Goal: Task Accomplishment & Management: Manage account settings

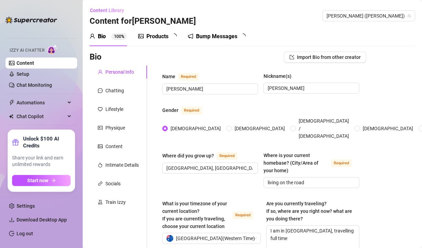
type input "[DATE]"
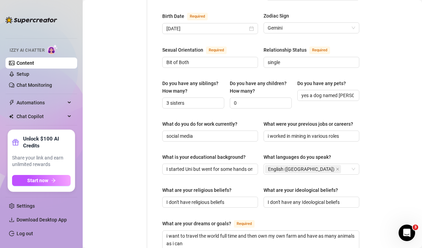
scroll to position [254, 0]
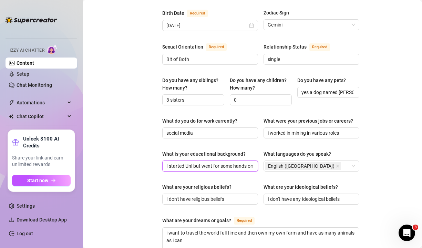
click at [246, 162] on input "I started Uni but went for some hands on work" at bounding box center [209, 166] width 86 height 8
click at [252, 136] on div "Name Required [PERSON_NAME](s) [PERSON_NAME] Gender Required [DEMOGRAPHIC_DATA]…" at bounding box center [260, 111] width 197 height 586
drag, startPoint x: 236, startPoint y: 156, endPoint x: 253, endPoint y: 175, distance: 26.1
click at [253, 175] on div "Name Required [PERSON_NAME](s) [PERSON_NAME] Gender Required [DEMOGRAPHIC_DATA]…" at bounding box center [260, 111] width 197 height 586
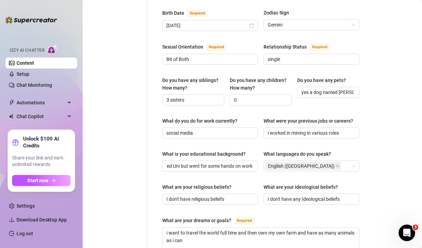
scroll to position [0, 0]
click at [253, 183] on div "What are your religious beliefs?" at bounding box center [210, 188] width 96 height 10
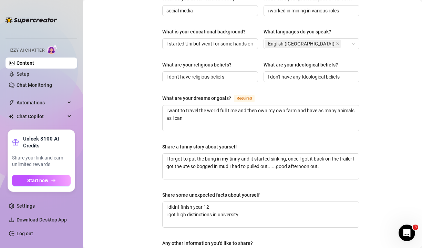
scroll to position [377, 0]
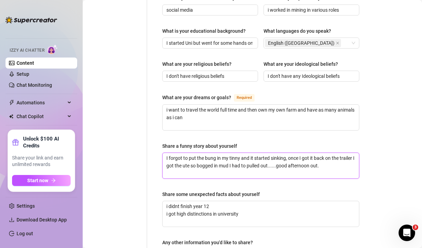
click at [244, 157] on textarea "I forgot to put the bung in my tinny and it started sinking, once I got it back…" at bounding box center [260, 165] width 196 height 25
click at [251, 158] on textarea "I forgot to put the bung in my tinny and it started sinking, once I got it back…" at bounding box center [260, 165] width 196 height 25
type textarea "I forgot to put the bung in my tinny and it started sinking, once I got it back…"
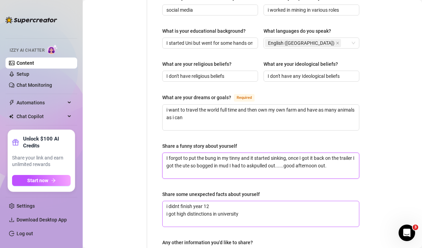
type textarea "I forgot to put the bung in my tinny and it started sinking, once I got it back…"
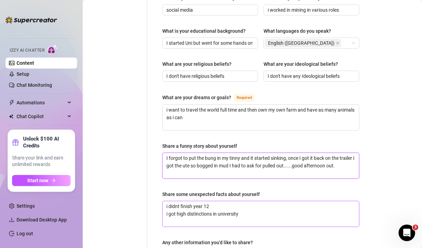
type textarea "I forgot to put the bung in my tinny and it started sinking, once I got it back…"
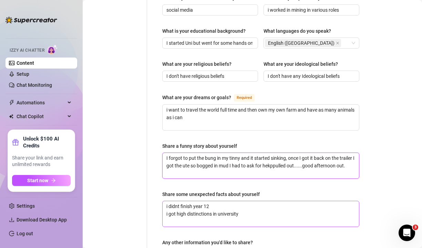
type textarea "I forgot to put the bung in my tinny and it started sinking, once I got it back…"
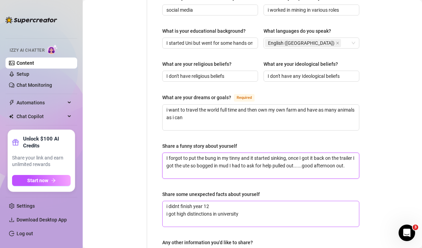
type textarea "I forgot to put the bung in my tinny and it started sinking, once I got it back…"
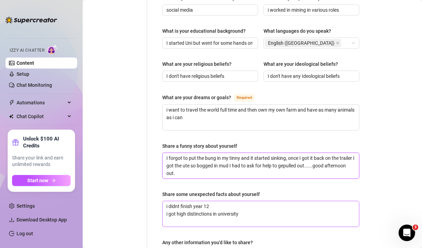
type textarea "I forgot to put the bung in my tinny and it started sinking, once I got it back…"
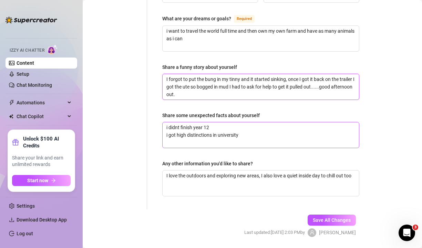
scroll to position [457, 0]
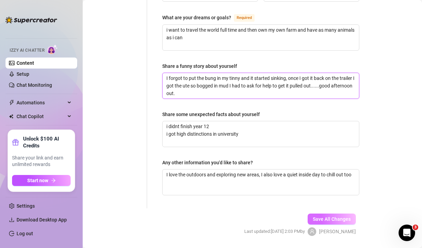
type textarea "I forgot to put the bung in my tinny and it started sinking, once I got it back…"
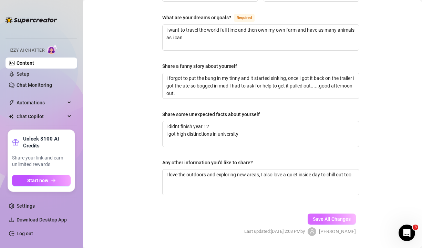
click at [326, 216] on span "Save All Changes" at bounding box center [332, 219] width 38 height 6
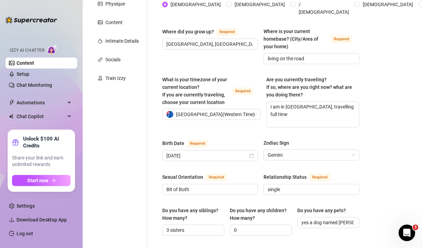
scroll to position [0, 0]
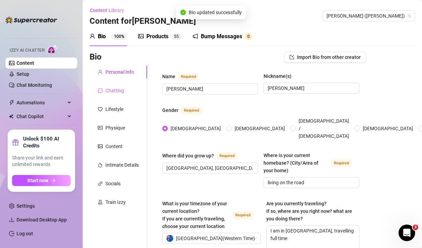
click at [121, 94] on div "Chatting" at bounding box center [117, 90] width 57 height 13
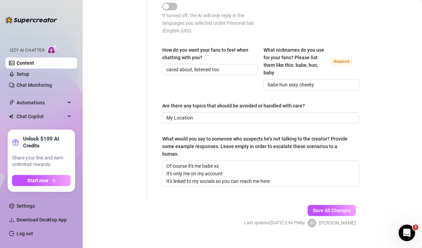
scroll to position [510, 0]
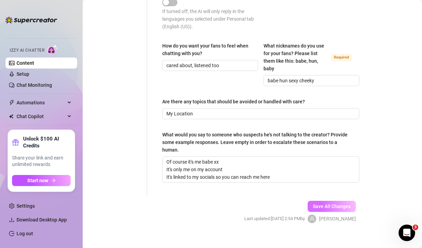
click at [323, 203] on span "Save All Changes" at bounding box center [332, 206] width 38 height 6
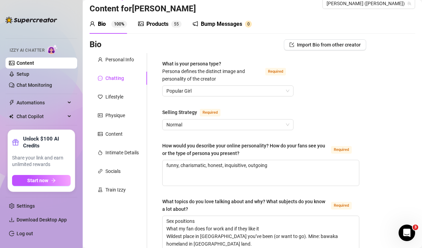
scroll to position [7, 0]
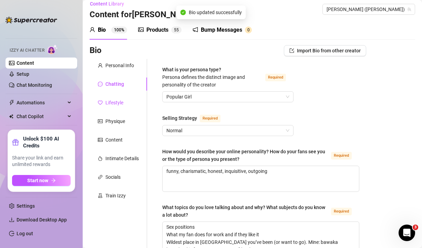
click at [113, 102] on div "Lifestyle" at bounding box center [114, 103] width 18 height 8
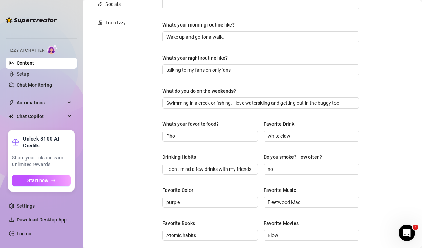
scroll to position [0, 0]
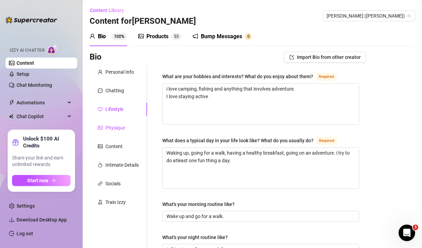
click at [108, 127] on div "Physique" at bounding box center [115, 128] width 20 height 8
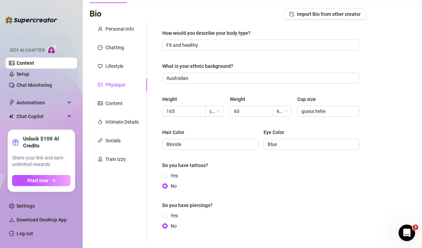
scroll to position [39, 0]
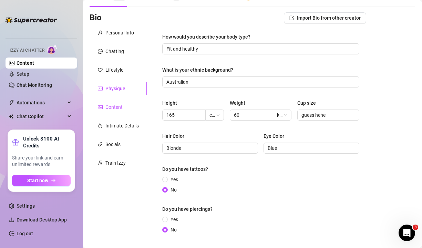
click at [109, 108] on div "Content" at bounding box center [113, 107] width 17 height 8
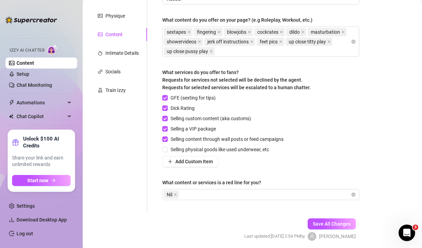
scroll to position [133, 0]
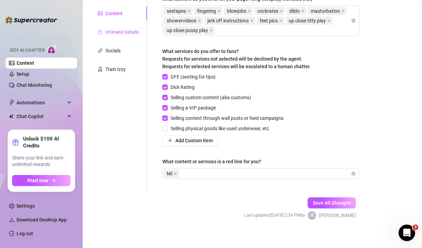
click at [131, 31] on div "Intimate Details" at bounding box center [121, 32] width 33 height 8
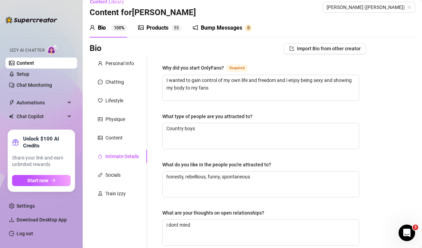
scroll to position [0, 0]
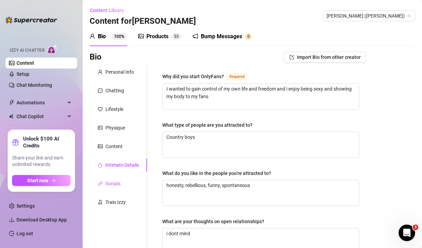
click at [114, 184] on div "Socials" at bounding box center [112, 184] width 15 height 8
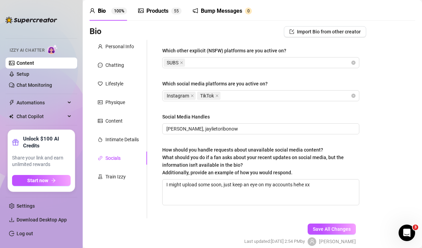
scroll to position [29, 0]
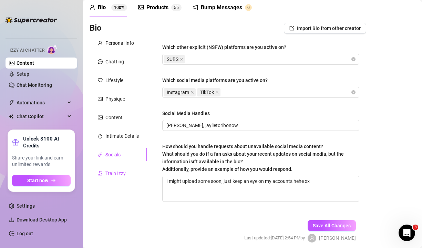
click at [114, 171] on div "Train Izzy" at bounding box center [115, 173] width 20 height 8
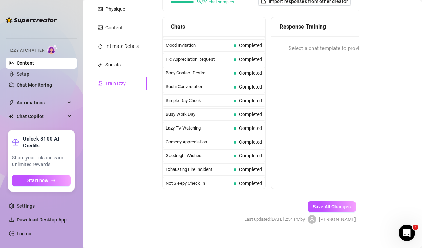
scroll to position [618, 0]
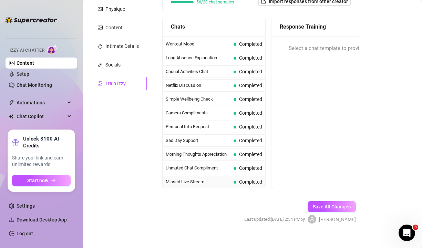
click at [208, 178] on span "Missed Live Stream" at bounding box center [198, 181] width 65 height 7
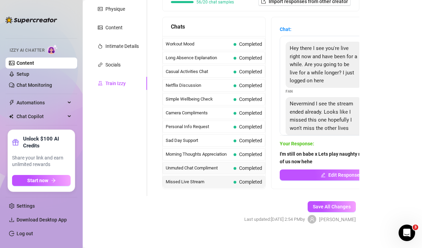
click at [200, 165] on span "Unmuted Chat Compliment" at bounding box center [198, 168] width 65 height 7
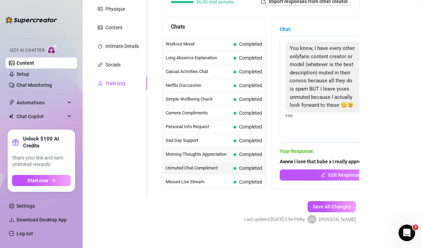
click at [202, 151] on span "Morning Thoughts Appreciation" at bounding box center [198, 154] width 65 height 7
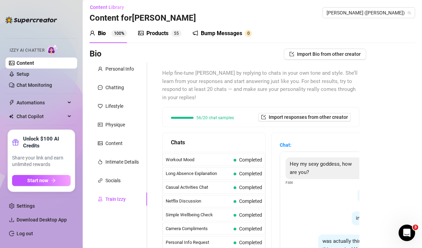
scroll to position [0, 0]
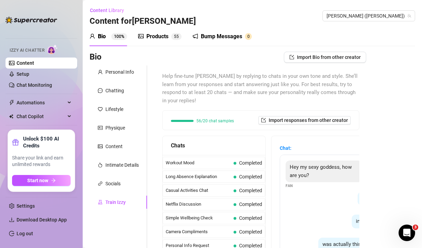
click at [17, 66] on link "Content" at bounding box center [26, 63] width 18 height 6
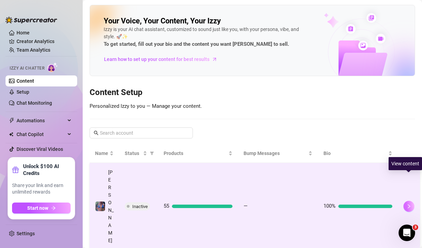
click at [411, 201] on button "button" at bounding box center [408, 206] width 11 height 11
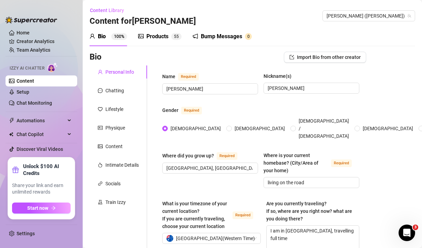
click at [163, 40] on div "Products" at bounding box center [157, 36] width 22 height 8
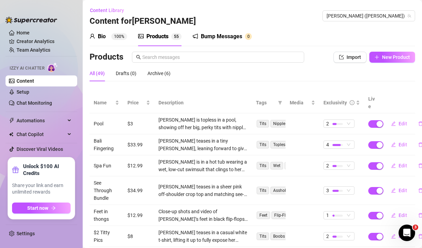
click at [218, 33] on div "Bump Messages" at bounding box center [221, 36] width 41 height 8
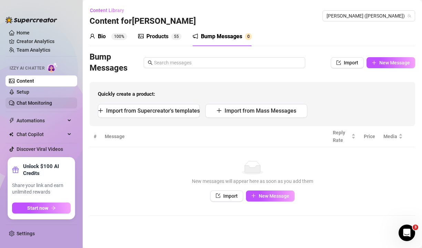
click at [32, 101] on link "Chat Monitoring" at bounding box center [34, 103] width 35 height 6
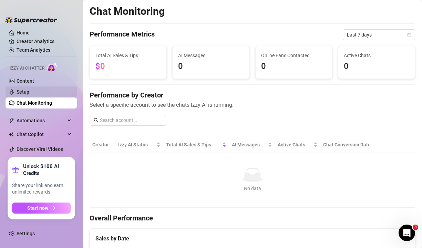
click at [24, 95] on link "Setup" at bounding box center [23, 92] width 13 height 6
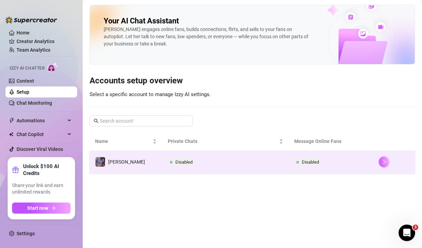
click at [379, 165] on button "button" at bounding box center [383, 161] width 11 height 11
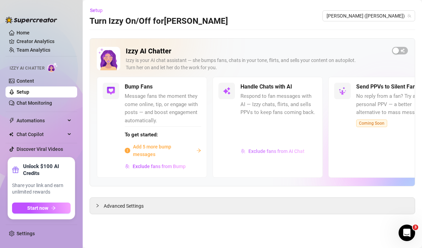
click at [271, 152] on span "Exclude fans from AI Chat" at bounding box center [276, 151] width 56 height 6
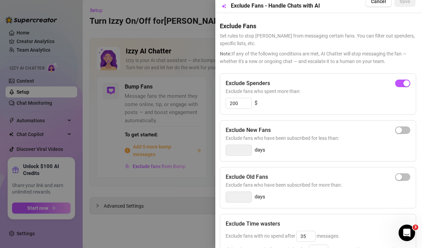
scroll to position [0, 1]
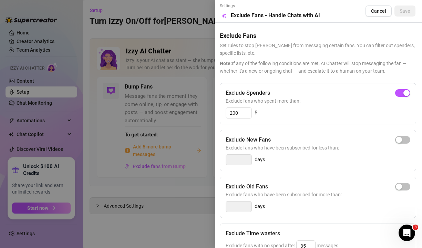
click at [209, 92] on div at bounding box center [211, 124] width 422 height 248
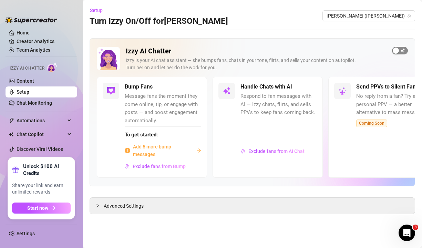
click at [397, 51] on div "button" at bounding box center [395, 51] width 6 height 6
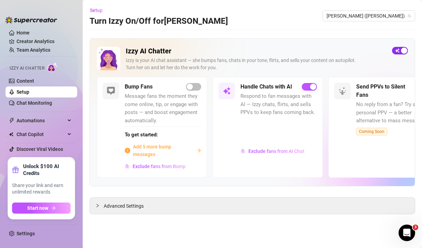
click at [401, 49] on div "button" at bounding box center [404, 51] width 6 height 6
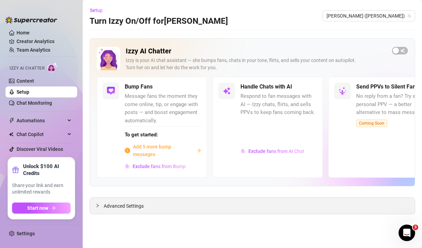
click at [134, 207] on span "Advanced Settings" at bounding box center [124, 206] width 40 height 8
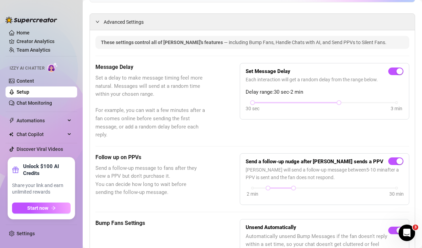
scroll to position [184, 0]
drag, startPoint x: 254, startPoint y: 103, endPoint x: 279, endPoint y: 118, distance: 29.5
click at [279, 118] on div "Set Message Delay Each interaction will get a random delay from the range below…" at bounding box center [324, 91] width 169 height 56
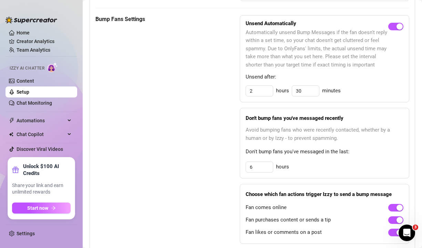
scroll to position [391, 0]
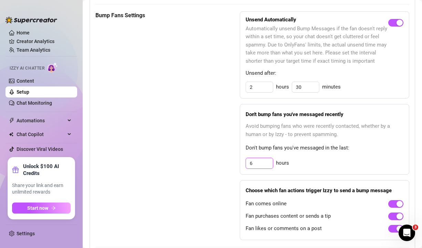
click at [258, 161] on input "6" at bounding box center [259, 163] width 27 height 10
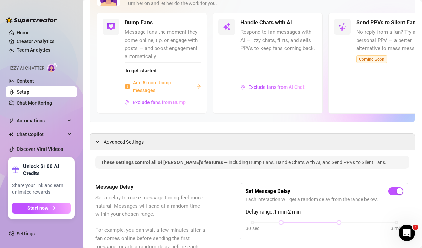
scroll to position [63, 0]
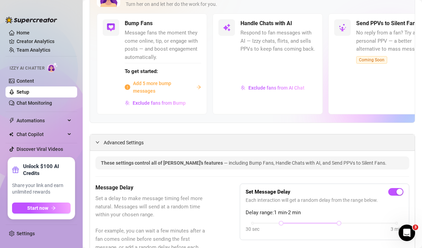
type input "8"
click at [98, 141] on icon "expanded" at bounding box center [97, 142] width 3 height 2
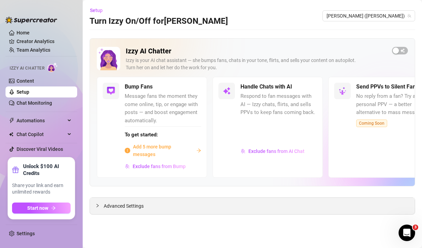
scroll to position [0, 0]
